Goal: Register for event/course: Sign up to attend an event or enroll in a course

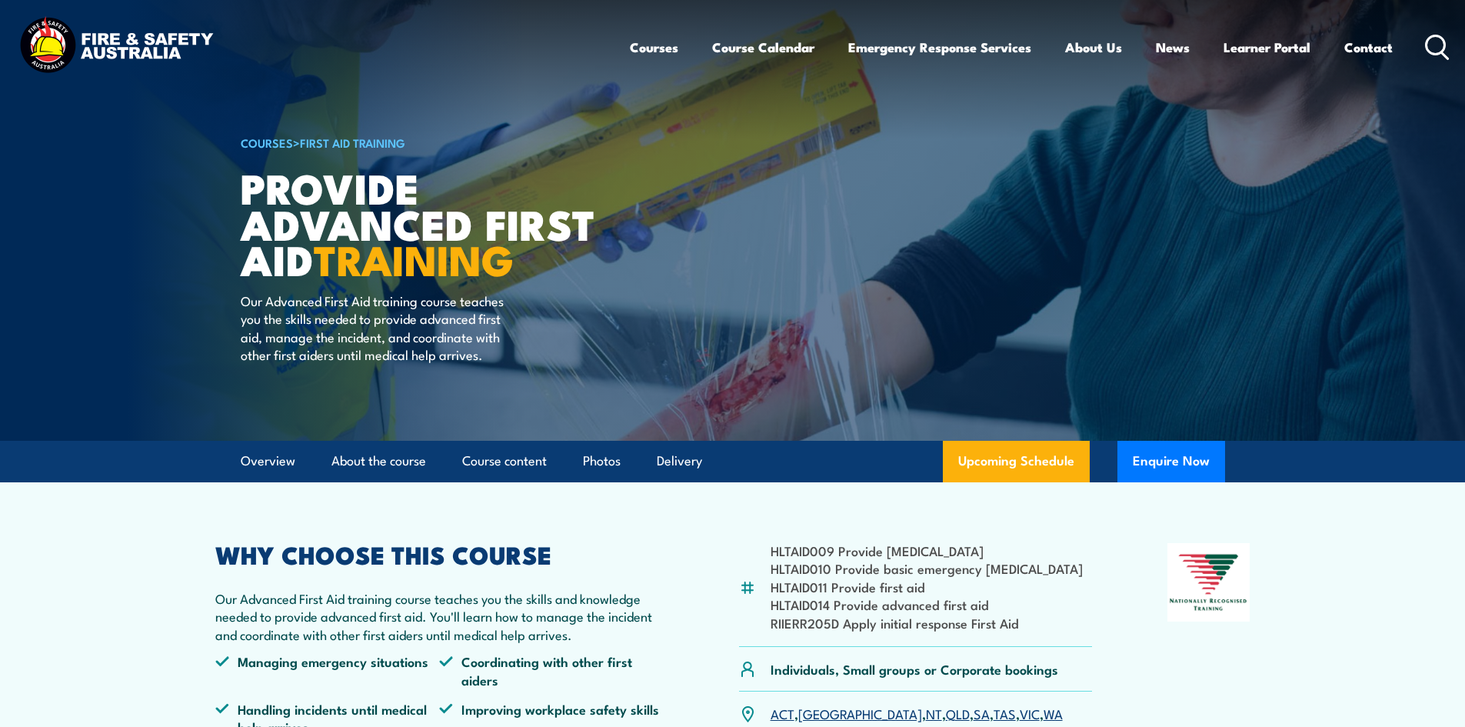
click at [1020, 717] on link "VIC" at bounding box center [1030, 713] width 20 height 18
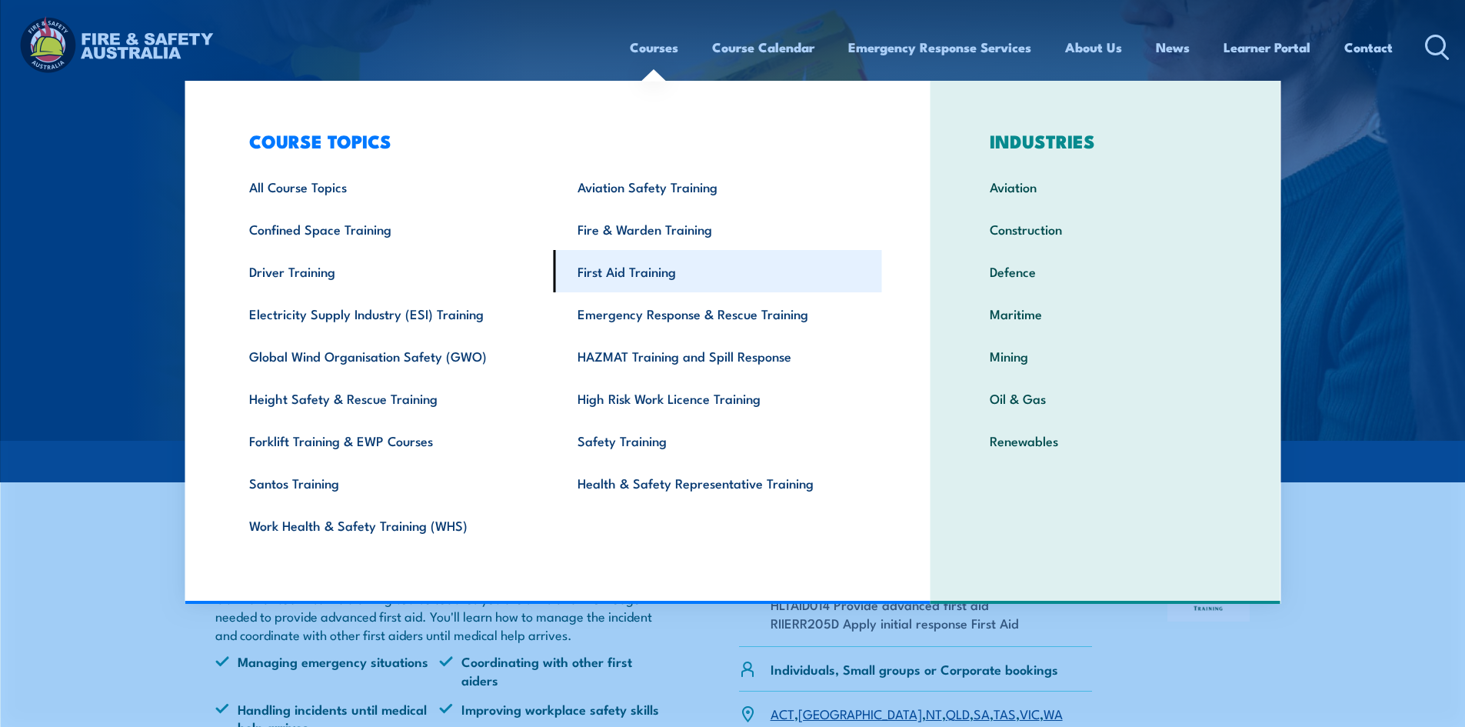
click at [626, 267] on link "First Aid Training" at bounding box center [718, 271] width 328 height 42
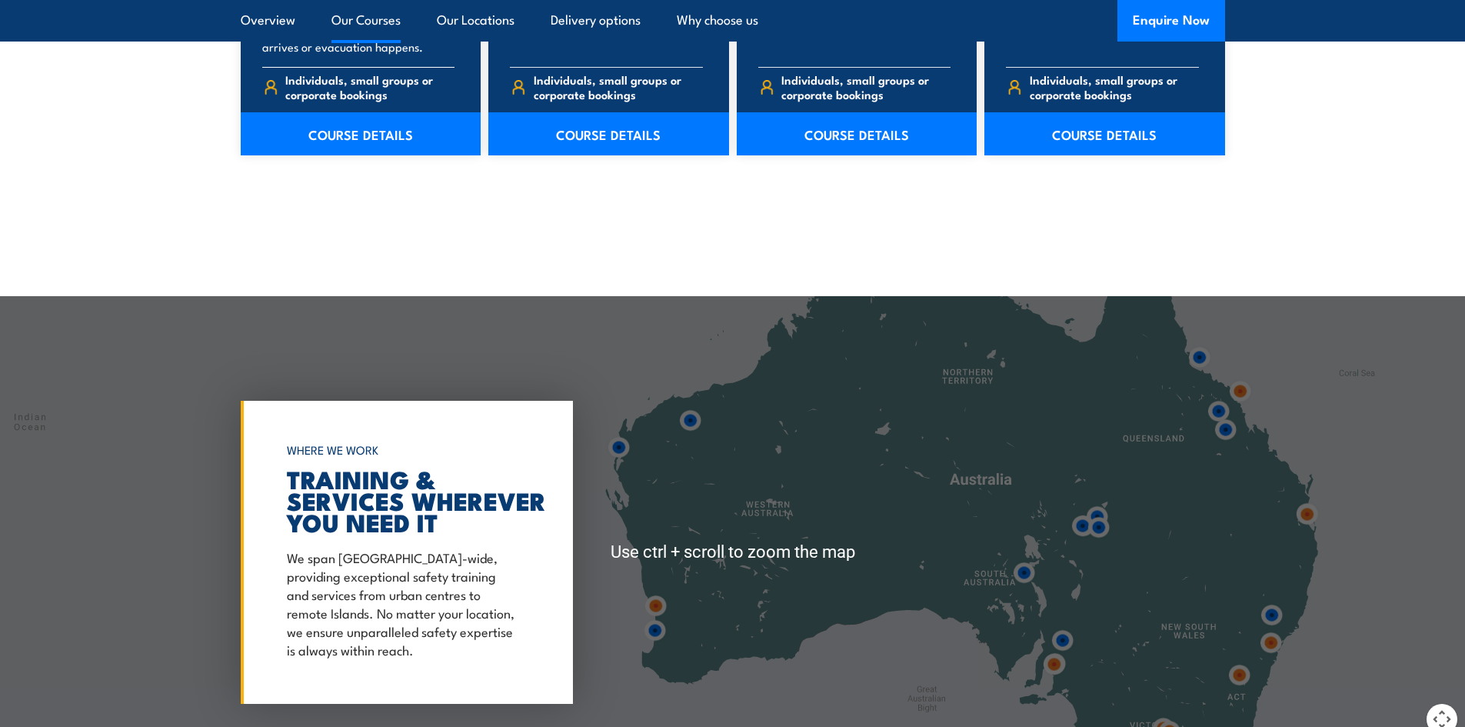
scroll to position [2384, 0]
